Goal: Task Accomplishment & Management: Use online tool/utility

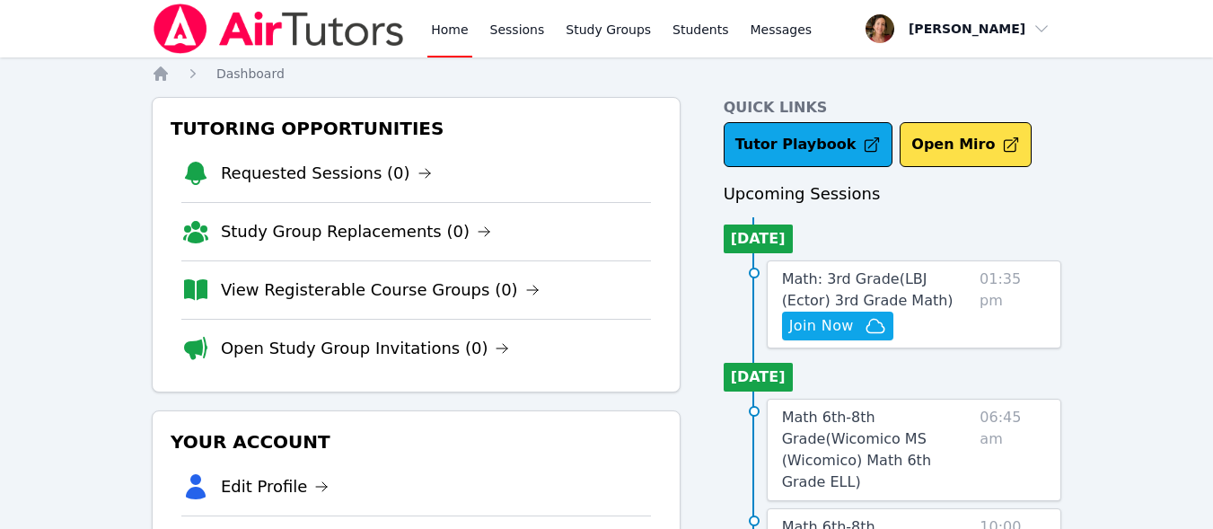
click at [875, 323] on icon "button" at bounding box center [875, 326] width 22 height 22
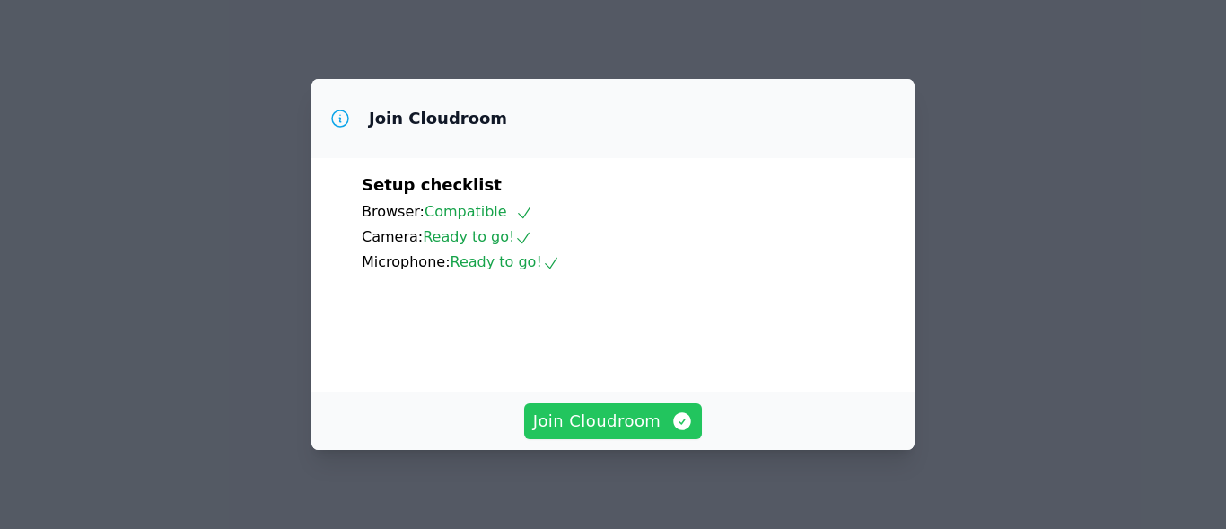
click at [640, 419] on span "Join Cloudroom" at bounding box center [613, 420] width 161 height 25
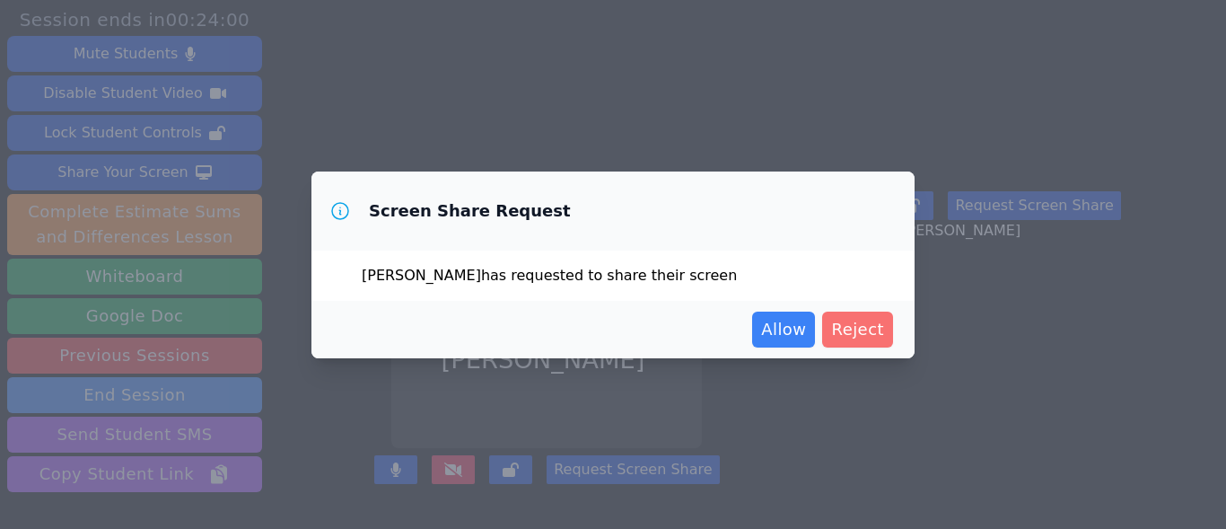
click at [862, 323] on span "Reject" at bounding box center [857, 329] width 53 height 25
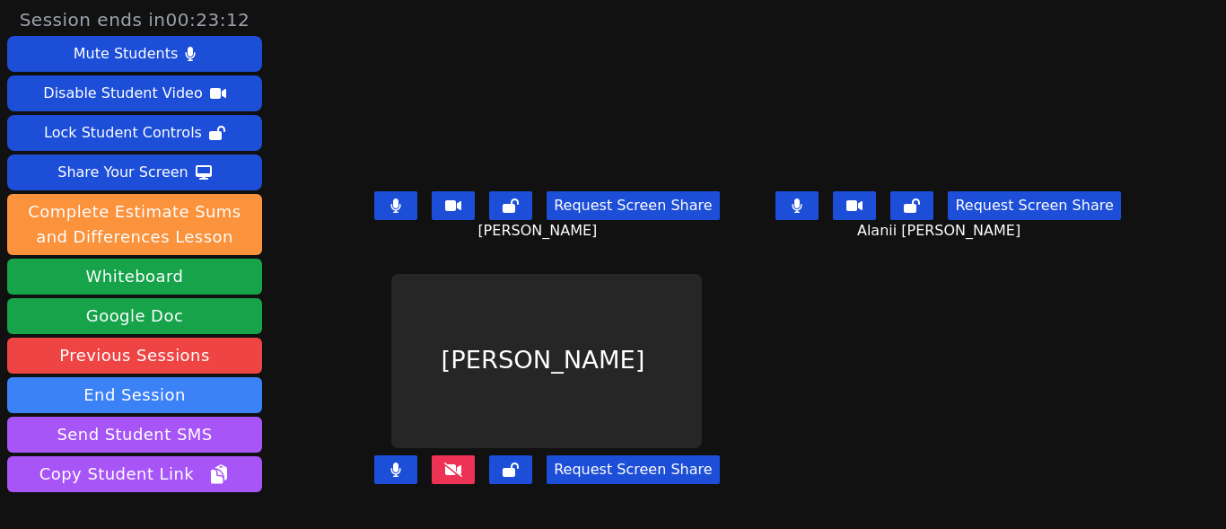
click at [462, 470] on icon at bounding box center [453, 469] width 18 height 14
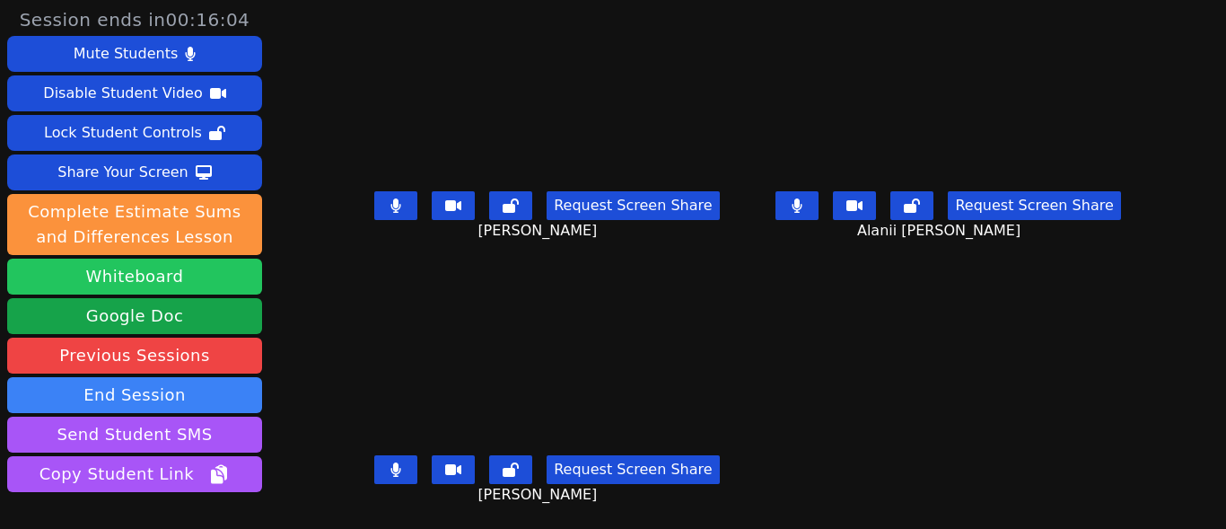
click at [178, 267] on button "Whiteboard" at bounding box center [134, 277] width 255 height 36
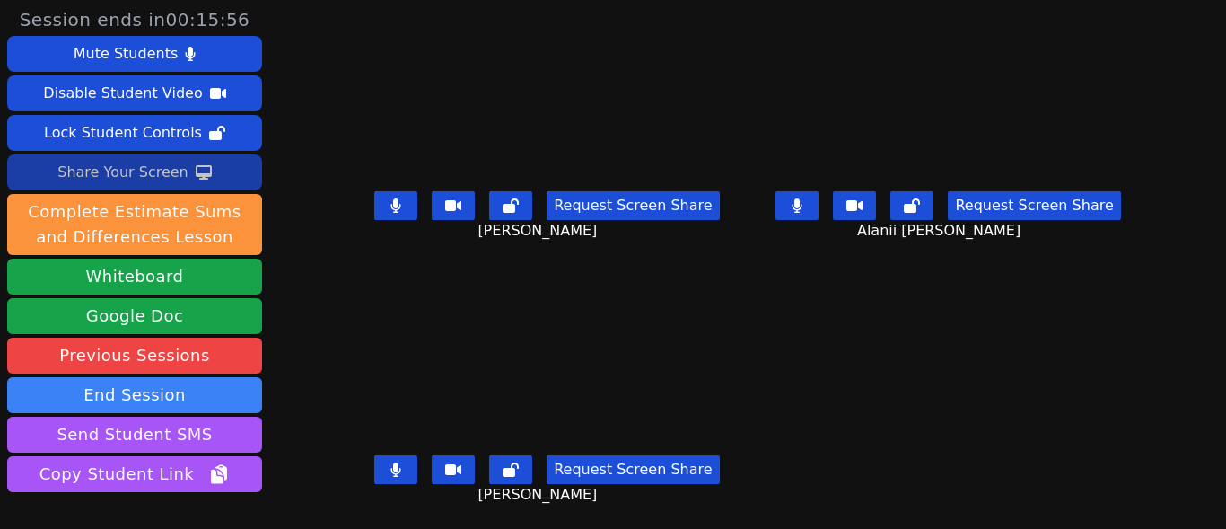
click at [196, 175] on icon at bounding box center [204, 172] width 16 height 14
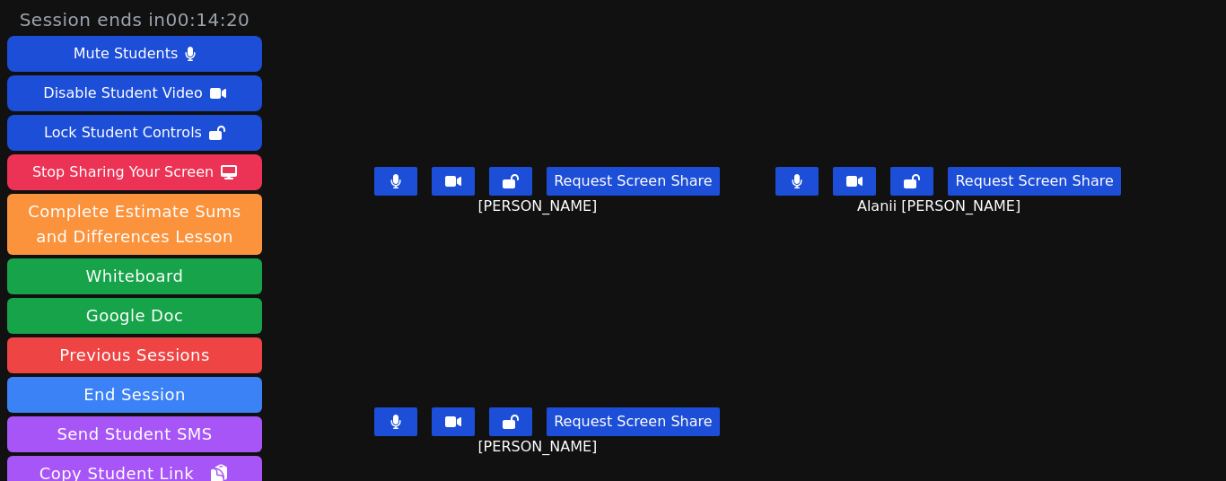
click at [412, 175] on button at bounding box center [395, 181] width 43 height 29
click at [411, 420] on button at bounding box center [395, 422] width 43 height 29
click at [405, 420] on icon at bounding box center [396, 422] width 18 height 14
click at [776, 180] on button at bounding box center [797, 181] width 43 height 29
click at [776, 182] on button at bounding box center [797, 181] width 43 height 29
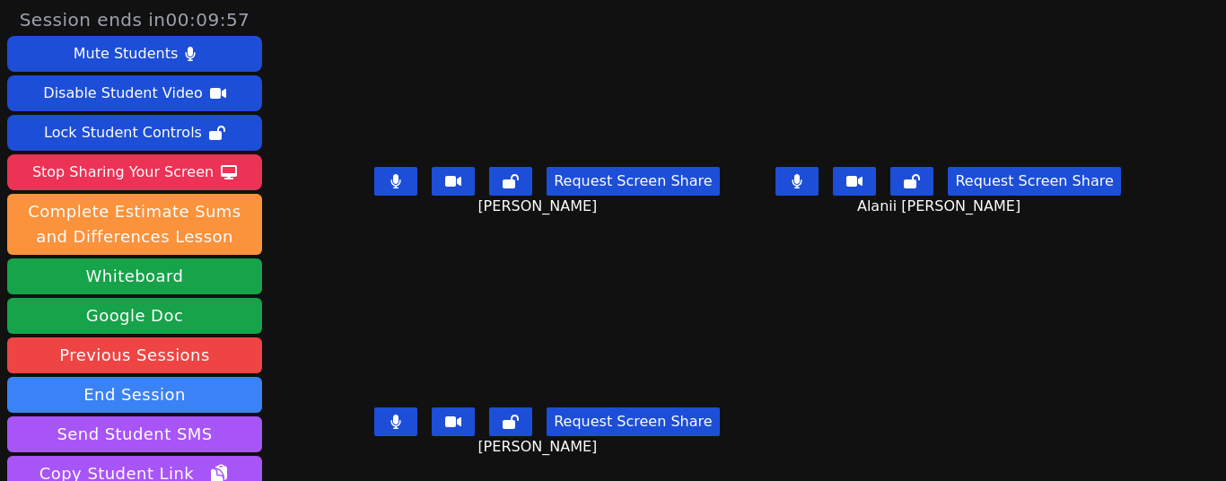
click at [392, 171] on button at bounding box center [395, 181] width 43 height 29
click at [410, 422] on button at bounding box center [395, 422] width 43 height 29
click at [414, 172] on button at bounding box center [395, 181] width 43 height 29
click at [792, 181] on icon at bounding box center [797, 181] width 11 height 14
click at [409, 182] on button at bounding box center [395, 181] width 43 height 29
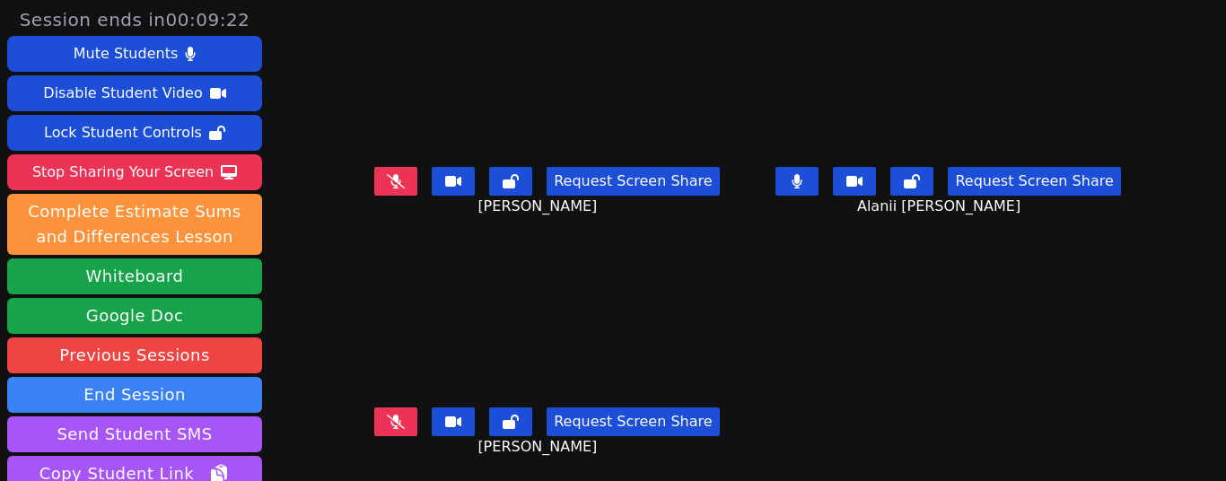
click at [793, 180] on icon at bounding box center [798, 181] width 10 height 14
click at [788, 180] on icon at bounding box center [797, 181] width 18 height 14
click at [398, 415] on icon at bounding box center [396, 422] width 18 height 14
click at [405, 187] on icon at bounding box center [396, 181] width 18 height 14
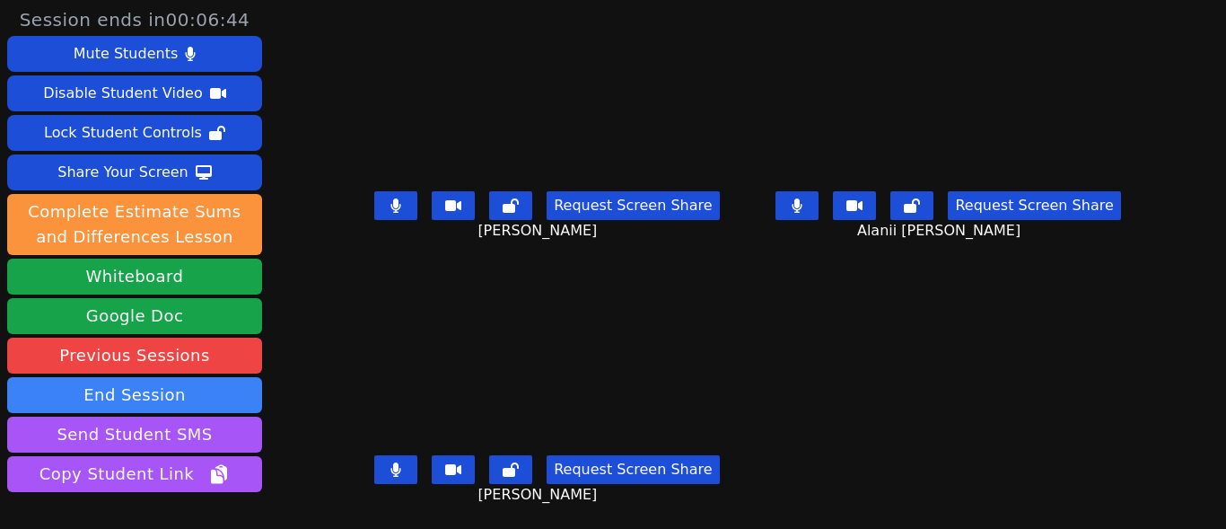
click at [397, 469] on icon at bounding box center [395, 469] width 11 height 14
click at [399, 463] on icon at bounding box center [396, 469] width 18 height 14
click at [794, 197] on button at bounding box center [797, 205] width 43 height 29
click at [416, 201] on button at bounding box center [395, 205] width 43 height 29
click at [789, 199] on icon at bounding box center [797, 205] width 18 height 14
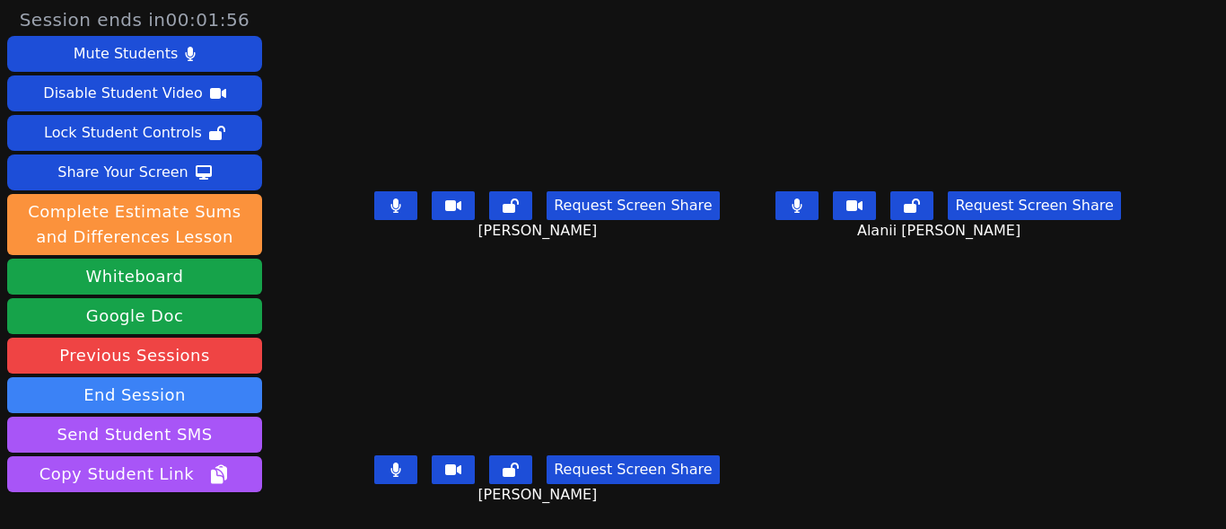
click at [792, 203] on button at bounding box center [797, 205] width 43 height 29
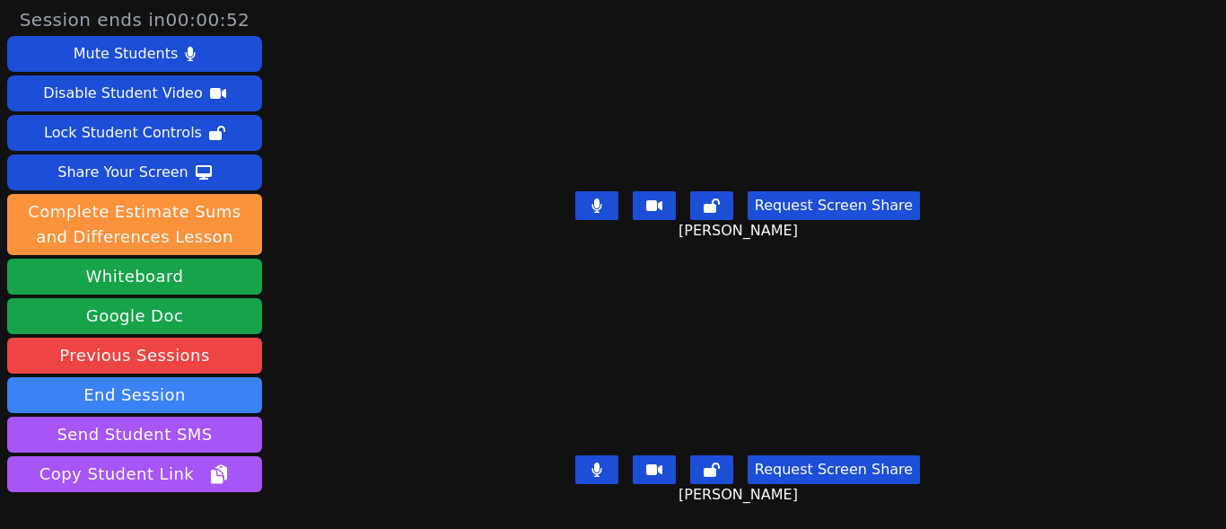
click at [592, 462] on icon at bounding box center [597, 469] width 11 height 14
click at [593, 199] on icon at bounding box center [597, 205] width 10 height 14
click at [603, 455] on button at bounding box center [596, 469] width 43 height 29
click at [604, 199] on button at bounding box center [596, 205] width 43 height 29
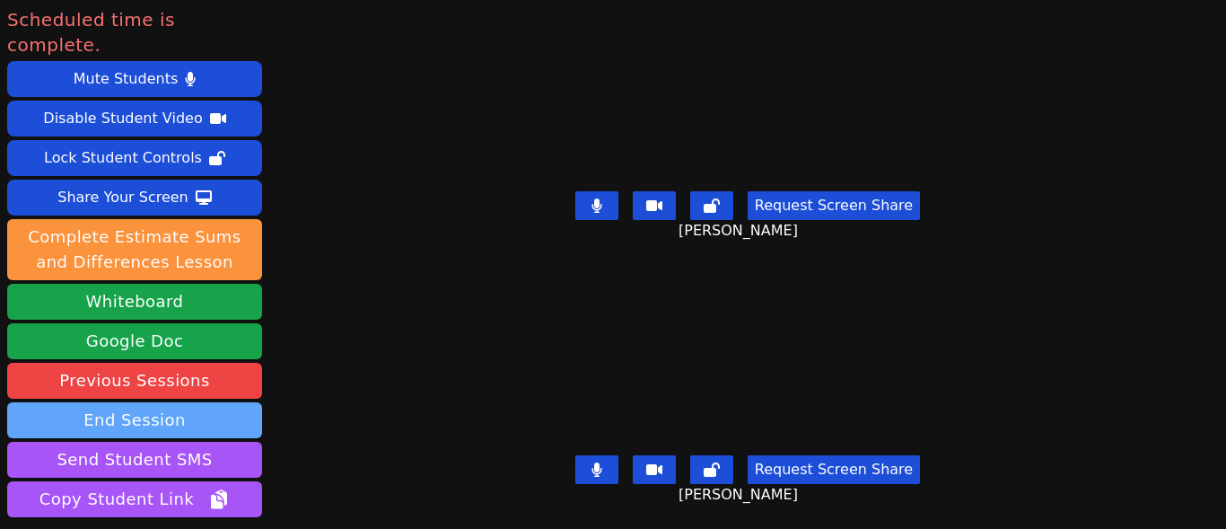
click at [180, 402] on button "End Session" at bounding box center [134, 420] width 255 height 36
